Goal: Task Accomplishment & Management: Manage account settings

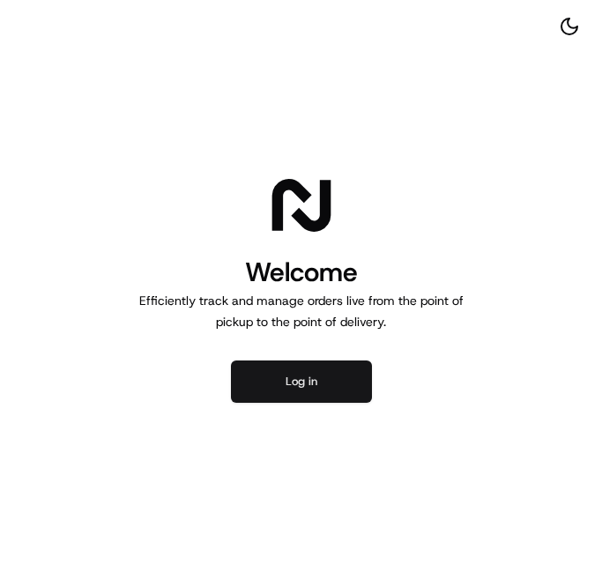
click at [313, 387] on button "Log in" at bounding box center [301, 382] width 141 height 42
